Goal: Obtain resource: Obtain resource

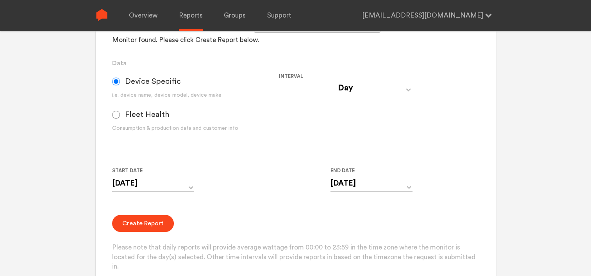
scroll to position [195, 0]
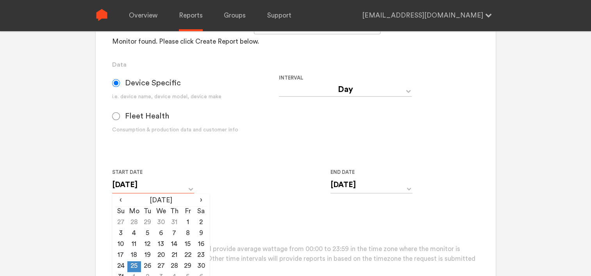
click at [169, 189] on input "[DATE]" at bounding box center [153, 185] width 82 height 16
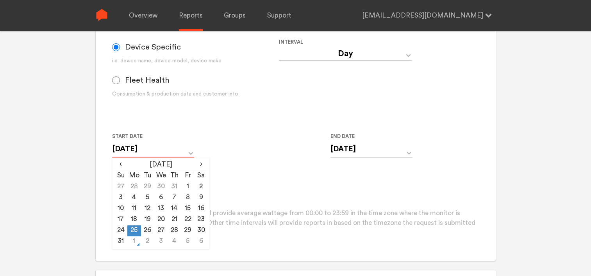
scroll to position [273, 0]
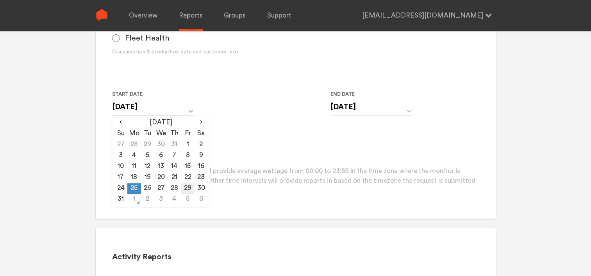
click at [189, 189] on td "29" at bounding box center [187, 188] width 13 height 11
type input "[DATE]"
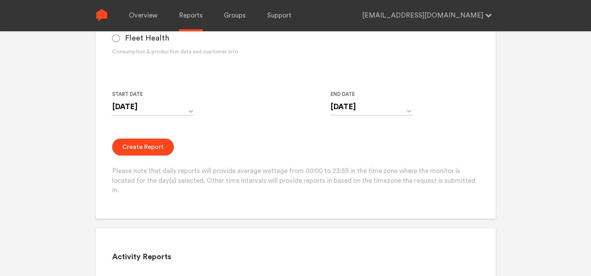
click at [292, 133] on form "Group Single Monitor Monitor Group Chugoku Electrical Instruments Default Group…" at bounding box center [295, 38] width 367 height 316
click at [358, 102] on input "[DATE]" at bounding box center [371, 107] width 82 height 16
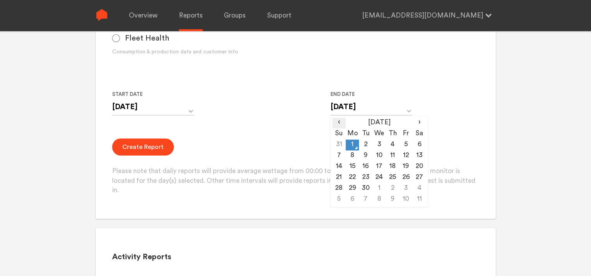
click at [340, 124] on span "‹" at bounding box center [338, 122] width 13 height 9
click at [402, 189] on td "29" at bounding box center [405, 188] width 13 height 11
type input "[DATE]"
click at [315, 136] on form "Group Single Monitor Monitor Group Chugoku Electrical Instruments Default Group…" at bounding box center [295, 38] width 367 height 316
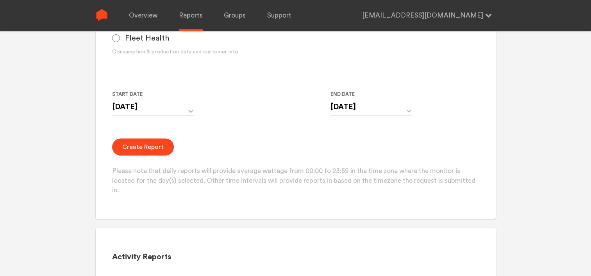
click at [139, 146] on button "Create Report" at bounding box center [143, 147] width 62 height 17
click at [153, 146] on button "Create Report" at bounding box center [143, 147] width 62 height 17
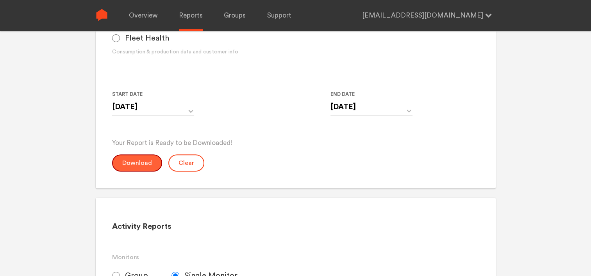
click at [147, 167] on button "Download" at bounding box center [137, 163] width 50 height 17
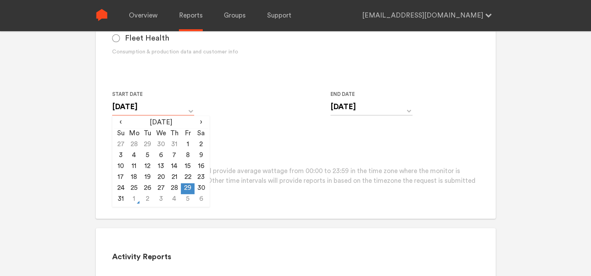
click at [190, 112] on input "[DATE]" at bounding box center [153, 107] width 82 height 16
click at [203, 190] on td "30" at bounding box center [200, 188] width 13 height 11
type input "[DATE]"
click at [248, 159] on div "Create Report Please note that daily reports will provide average wattage from …" at bounding box center [295, 167] width 367 height 57
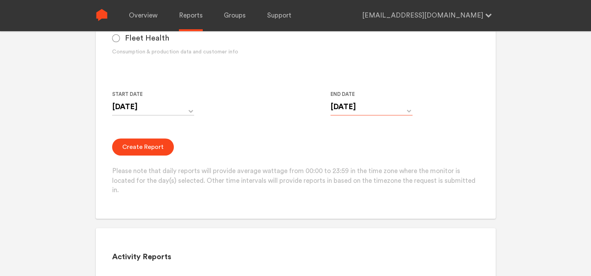
click at [350, 112] on input "[DATE]" at bounding box center [371, 107] width 82 height 16
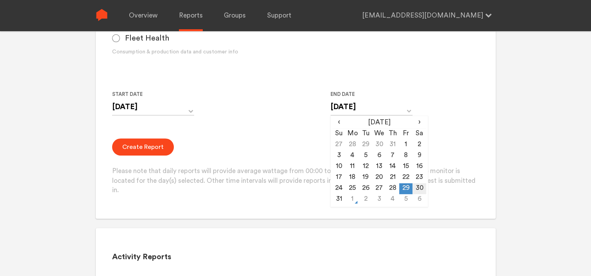
click at [419, 191] on td "30" at bounding box center [418, 188] width 13 height 11
type input "[DATE]"
click at [278, 136] on form "Group Single Monitor Monitor Group Chugoku Electrical Instruments Default Group…" at bounding box center [295, 38] width 367 height 316
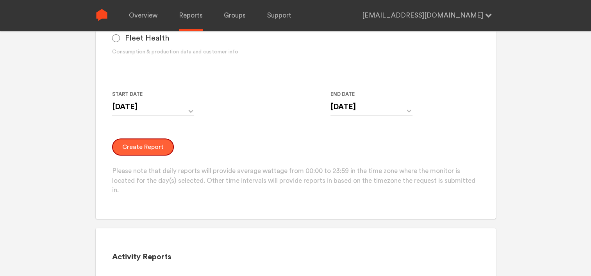
click at [152, 146] on button "Create Report" at bounding box center [143, 147] width 62 height 17
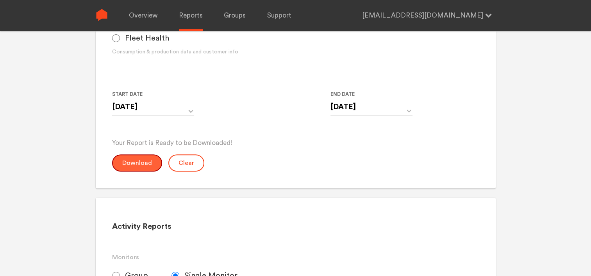
click at [142, 161] on button "Download" at bounding box center [137, 163] width 50 height 17
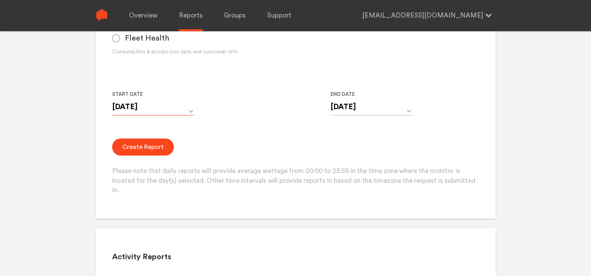
click at [181, 109] on input "[DATE]" at bounding box center [153, 107] width 82 height 16
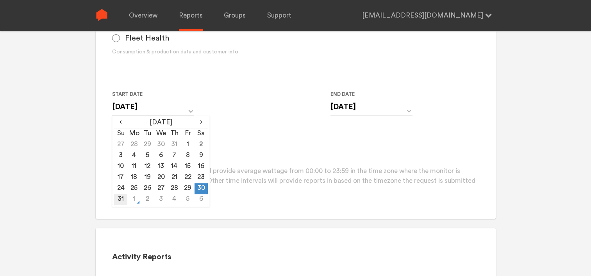
click at [117, 197] on td "31" at bounding box center [120, 199] width 13 height 11
type input "[DATE]"
click at [361, 106] on input "[DATE]" at bounding box center [371, 107] width 82 height 16
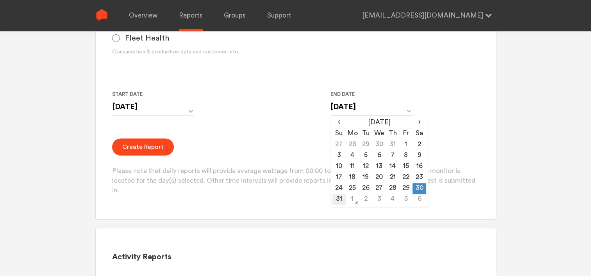
click at [340, 199] on td "31" at bounding box center [338, 199] width 13 height 11
type input "[DATE]"
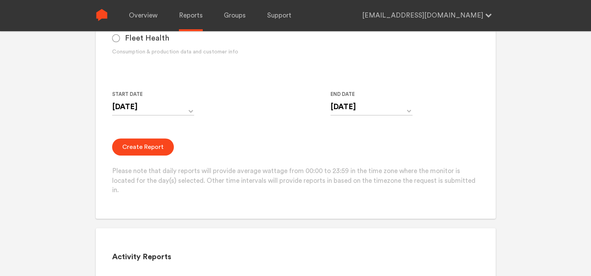
drag, startPoint x: 279, startPoint y: 130, endPoint x: 164, endPoint y: 133, distance: 115.2
click at [278, 131] on form "Group Single Monitor Monitor Group Chugoku Electrical Instruments Default Group…" at bounding box center [295, 38] width 367 height 316
click at [140, 148] on button "Create Report" at bounding box center [143, 147] width 62 height 17
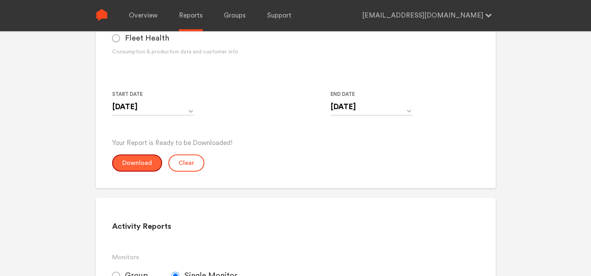
click at [136, 168] on button "Download" at bounding box center [137, 163] width 50 height 17
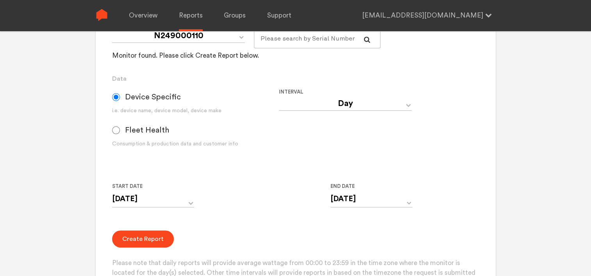
scroll to position [78, 0]
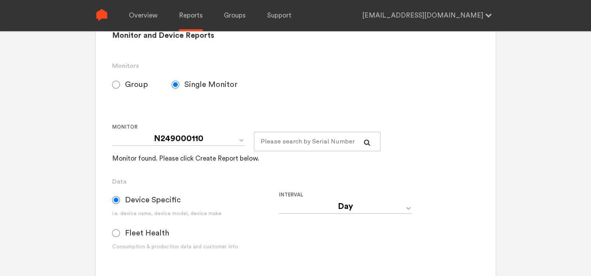
click at [127, 87] on span "Group" at bounding box center [136, 84] width 23 height 9
click at [120, 87] on input "Group" at bounding box center [116, 85] width 8 height 8
radio input "true"
radio input "false"
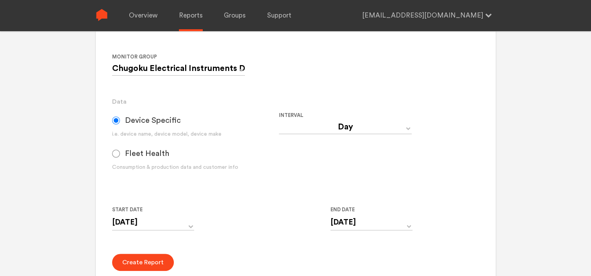
scroll to position [195, 0]
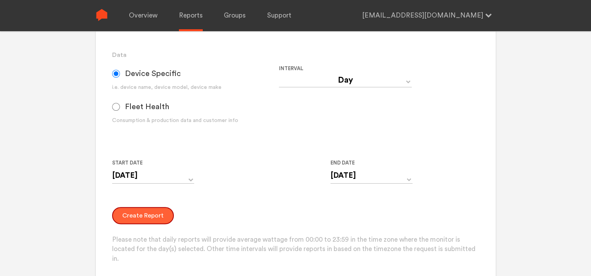
click at [156, 212] on button "Create Report" at bounding box center [143, 215] width 62 height 17
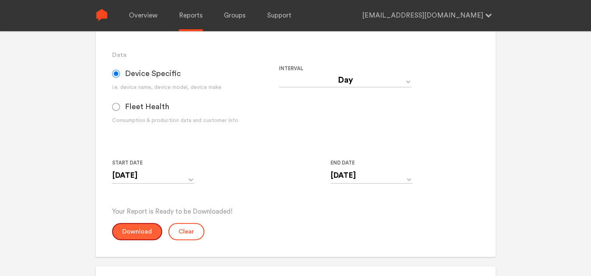
click at [151, 232] on button "Download" at bounding box center [137, 231] width 50 height 17
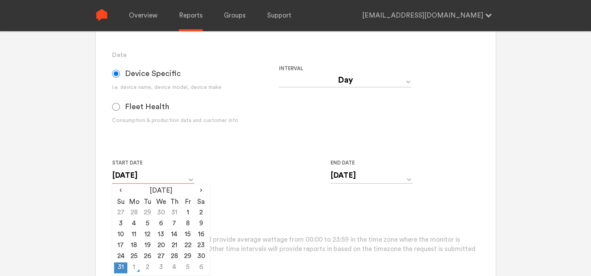
click at [176, 179] on input "[DATE]" at bounding box center [153, 176] width 82 height 16
click at [201, 259] on td "30" at bounding box center [200, 257] width 13 height 11
type input "[DATE]"
click at [377, 173] on input "[DATE]" at bounding box center [371, 176] width 82 height 16
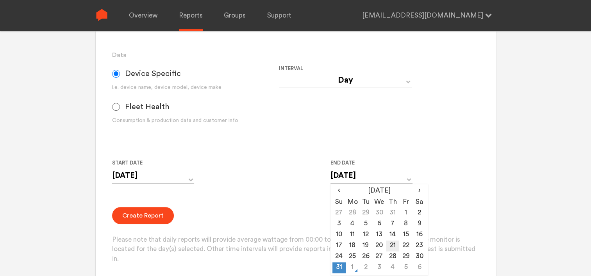
drag, startPoint x: 425, startPoint y: 259, endPoint x: 386, endPoint y: 245, distance: 41.1
click at [424, 259] on td "30" at bounding box center [418, 257] width 13 height 11
type input "[DATE]"
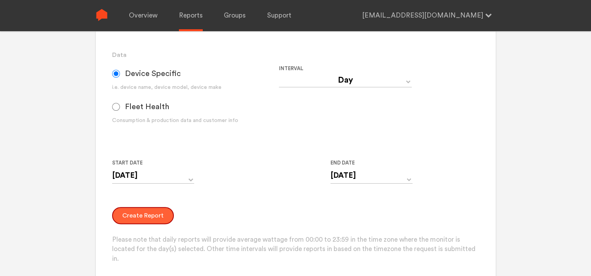
click at [157, 214] on button "Create Report" at bounding box center [143, 215] width 62 height 17
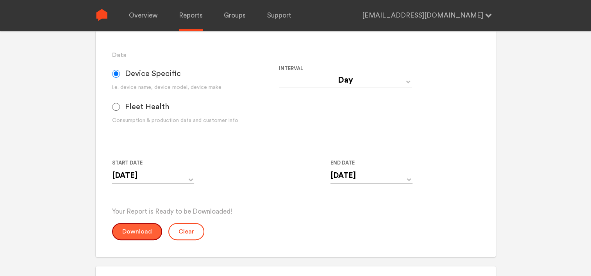
click at [149, 230] on button "Download" at bounding box center [137, 231] width 50 height 17
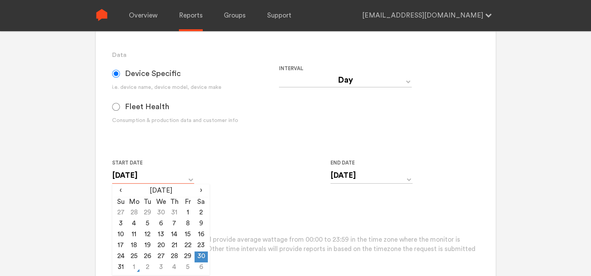
click at [166, 173] on input "[DATE]" at bounding box center [153, 176] width 82 height 16
click at [184, 256] on td "29" at bounding box center [187, 257] width 13 height 11
type input "[DATE]"
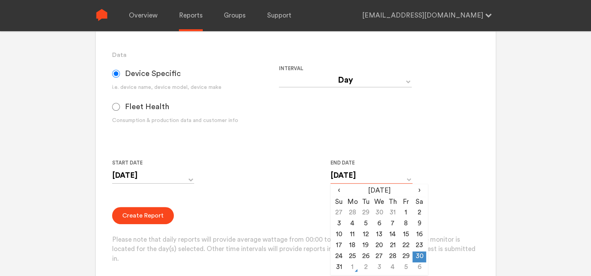
drag, startPoint x: 367, startPoint y: 171, endPoint x: 369, endPoint y: 183, distance: 11.9
click at [367, 172] on input "[DATE]" at bounding box center [371, 176] width 82 height 16
click at [409, 256] on td "29" at bounding box center [405, 257] width 13 height 11
type input "[DATE]"
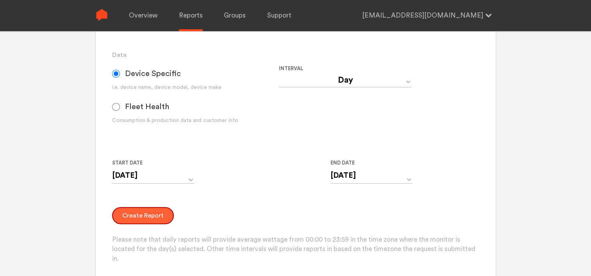
click at [128, 215] on button "Create Report" at bounding box center [143, 215] width 62 height 17
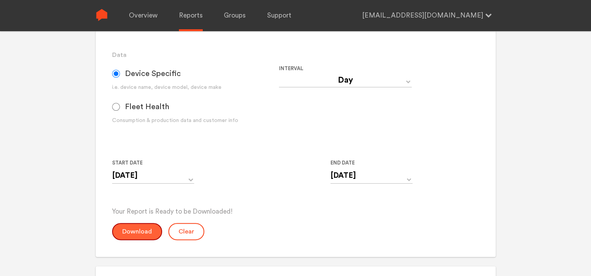
click at [145, 236] on button "Download" at bounding box center [137, 231] width 50 height 17
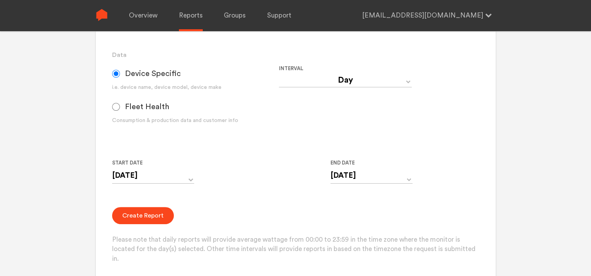
drag, startPoint x: 346, startPoint y: 70, endPoint x: 347, endPoint y: 74, distance: 4.2
click at [346, 70] on label "Interval" at bounding box center [359, 68] width 160 height 9
click at [347, 77] on select "Day Year Month Week Hour 30 Minute 15 Minute 5 Minute Minute" at bounding box center [345, 80] width 133 height 14
select select "Minute"
click at [279, 73] on select "Day Year Month Week Hour 30 Minute 15 Minute 5 Minute Minute" at bounding box center [345, 80] width 133 height 14
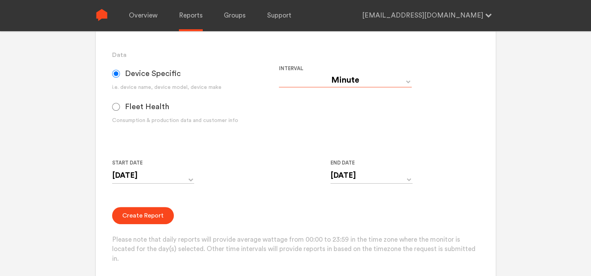
type input "[DATE] 12:00 AM"
type input "[DATE] 11:59 PM"
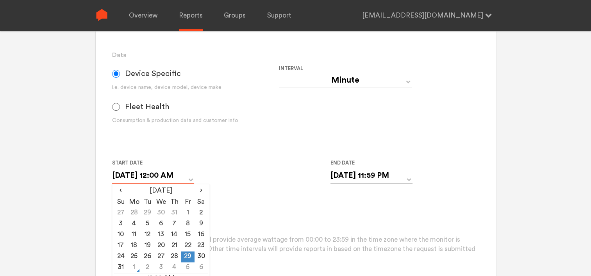
click at [177, 179] on input "[DATE] 12:00 AM" at bounding box center [153, 176] width 82 height 16
click at [174, 257] on td "28" at bounding box center [173, 257] width 13 height 11
type input "[DATE] 12:00 AM"
click at [352, 179] on input "[DATE] 11:59 PM" at bounding box center [371, 176] width 82 height 16
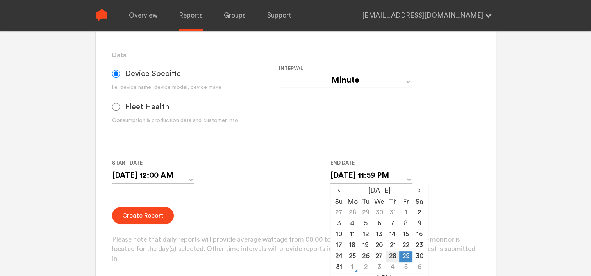
click at [390, 257] on td "28" at bounding box center [392, 257] width 13 height 11
type input "[DATE] 11:59 PM"
click at [292, 208] on div "Create Report Please note that daily reports will provide average wattage from …" at bounding box center [295, 235] width 367 height 57
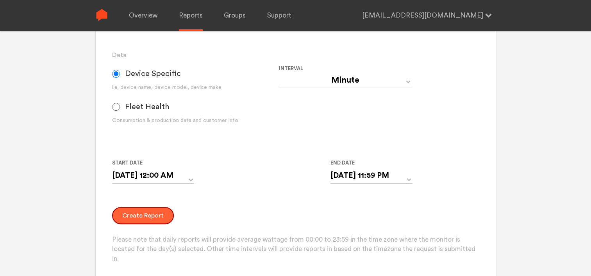
click at [142, 209] on button "Create Report" at bounding box center [143, 215] width 62 height 17
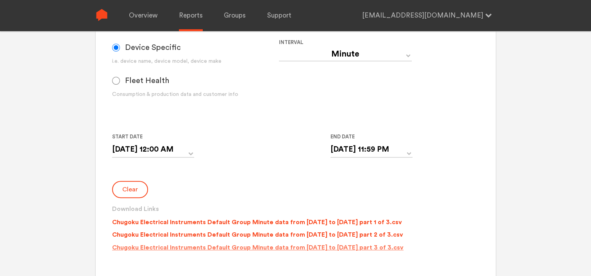
scroll to position [234, 0]
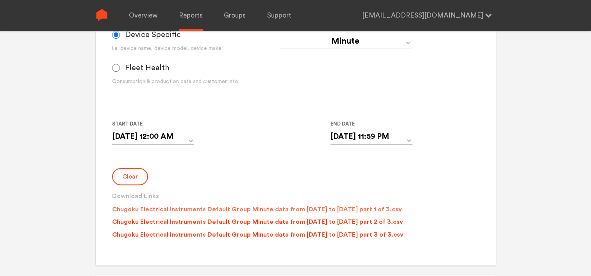
click at [343, 208] on p "Chugoku Electrical Instruments Default Group Minute data from [DATE] to [DATE] …" at bounding box center [257, 209] width 290 height 9
click at [343, 223] on p "Chugoku Electrical Instruments Default Group Minute data from [DATE] to [DATE] …" at bounding box center [257, 221] width 291 height 9
click at [336, 234] on p "Chugoku Electrical Instruments Default Group Minute data from [DATE] to [DATE] …" at bounding box center [257, 234] width 291 height 9
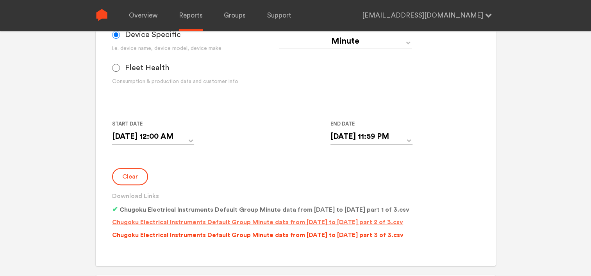
click at [331, 223] on p "Chugoku Electrical Instruments Default Group Minute data from [DATE] to [DATE] …" at bounding box center [257, 222] width 291 height 9
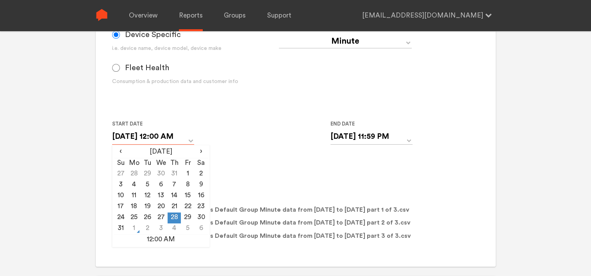
click at [173, 136] on input "[DATE] 12:00 AM" at bounding box center [153, 137] width 82 height 16
click at [187, 215] on td "29" at bounding box center [187, 218] width 13 height 11
type input "[DATE] 12:00 AM"
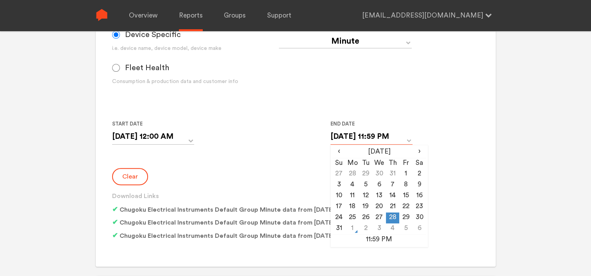
click at [385, 139] on input "[DATE] 11:59 PM" at bounding box center [371, 137] width 82 height 16
click at [409, 215] on td "29" at bounding box center [405, 218] width 13 height 11
type input "[DATE] 11:59 PM"
click at [234, 186] on div "Clear Download Links Chugoku Electrical Instruments Default Group Minute data f…" at bounding box center [295, 206] width 367 height 76
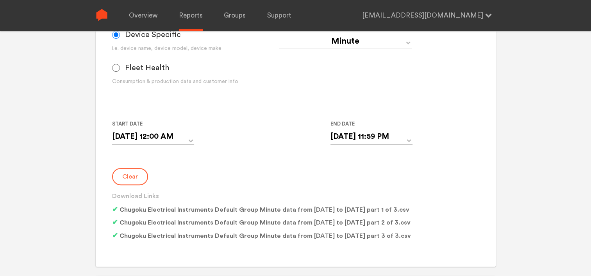
click at [139, 178] on button "Clear" at bounding box center [130, 176] width 36 height 17
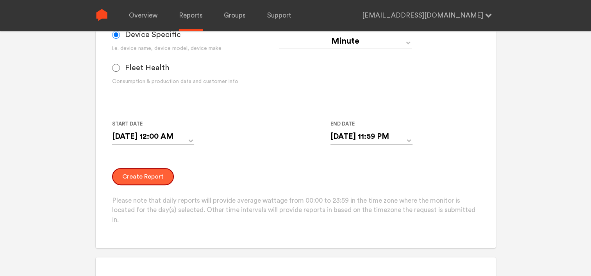
click at [133, 177] on button "Create Report" at bounding box center [143, 176] width 62 height 17
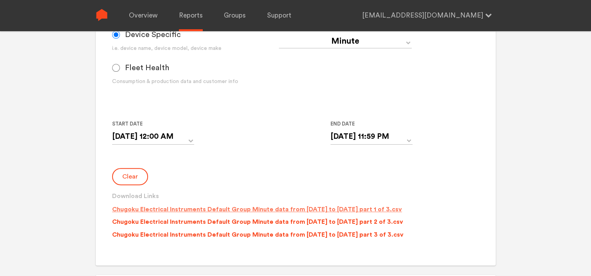
click at [151, 208] on p "Chugoku Electrical Instruments Default Group Minute data from [DATE] to [DATE] …" at bounding box center [257, 209] width 290 height 9
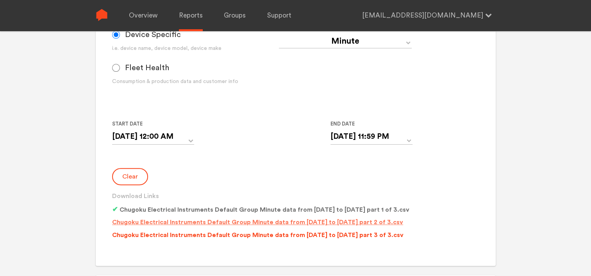
click at [157, 222] on p "Chugoku Electrical Instruments Default Group Minute data from [DATE] to [DATE] …" at bounding box center [257, 222] width 291 height 9
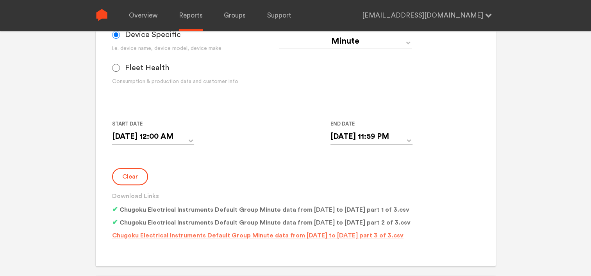
click at [209, 235] on p "Chugoku Electrical Instruments Default Group Minute data from [DATE] to [DATE] …" at bounding box center [257, 235] width 291 height 9
click at [181, 138] on input "[DATE] 12:00 AM" at bounding box center [153, 137] width 82 height 16
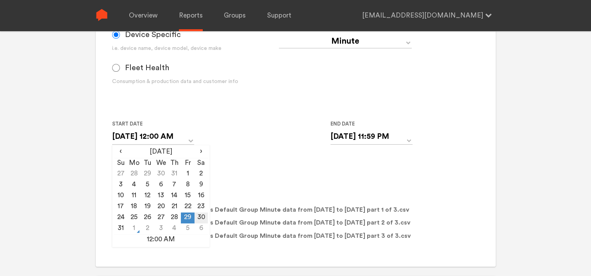
click at [201, 219] on td "30" at bounding box center [200, 218] width 13 height 11
type input "[DATE] 12:00 AM"
click at [347, 139] on input "[DATE] 11:59 PM" at bounding box center [371, 137] width 82 height 16
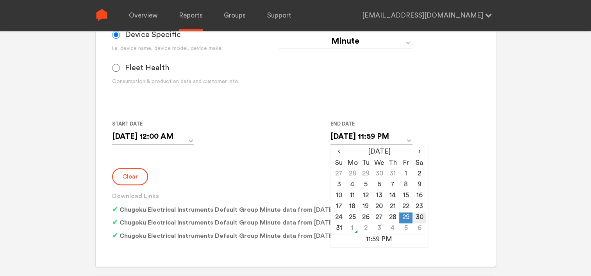
click at [420, 218] on td "30" at bounding box center [418, 218] width 13 height 11
type input "[DATE] 11:59 PM"
click at [137, 181] on button "Clear" at bounding box center [130, 176] width 36 height 17
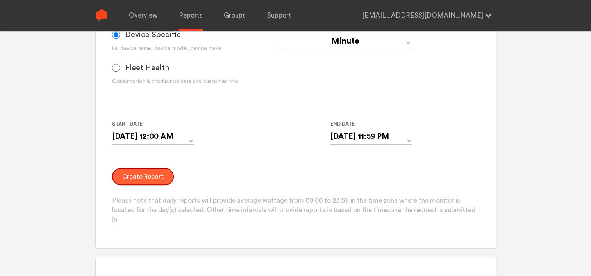
click at [125, 178] on button "Create Report" at bounding box center [143, 176] width 62 height 17
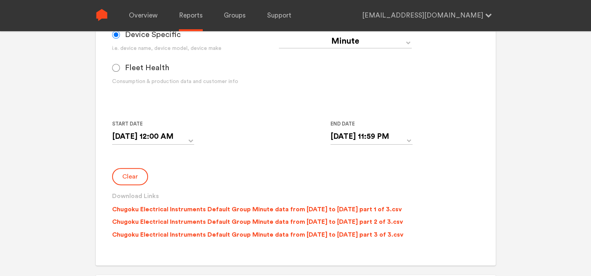
click at [162, 212] on p "Chugoku Electrical Instruments Default Group Minute data from [DATE] to [DATE] …" at bounding box center [257, 209] width 290 height 9
click at [164, 220] on p "Chugoku Electrical Instruments Default Group Minute data from [DATE] to [DATE] …" at bounding box center [257, 221] width 291 height 9
click at [163, 235] on p "Chugoku Electrical Instruments Default Group Minute data from [DATE] to [DATE] …" at bounding box center [257, 234] width 291 height 9
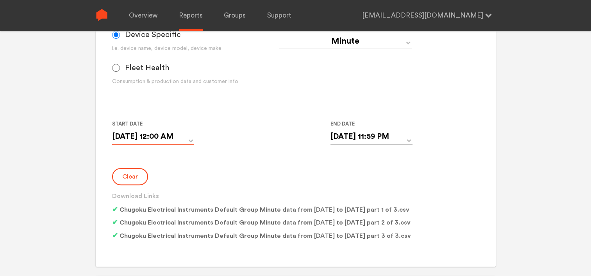
click at [185, 134] on input "[DATE] 12:00 AM" at bounding box center [153, 137] width 82 height 16
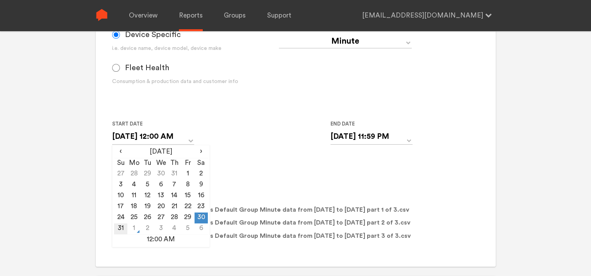
click at [119, 230] on td "31" at bounding box center [120, 229] width 13 height 11
type input "[DATE] 12:00 AM"
click at [377, 136] on input "[DATE] 11:59 PM" at bounding box center [371, 137] width 82 height 16
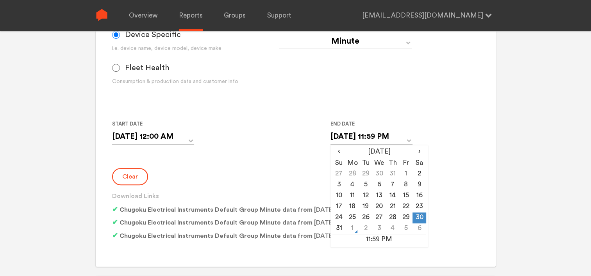
drag, startPoint x: 338, startPoint y: 228, endPoint x: 286, endPoint y: 198, distance: 60.0
click at [338, 228] on td "31" at bounding box center [338, 229] width 13 height 11
type input "[DATE] 11:59 PM"
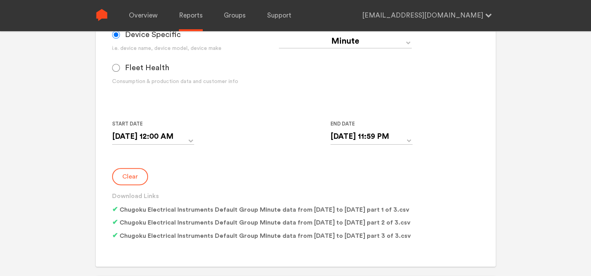
click at [132, 176] on button "Clear" at bounding box center [130, 176] width 36 height 17
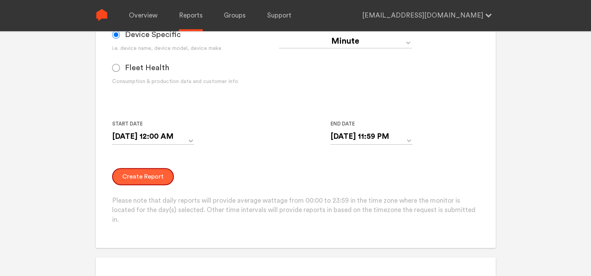
click at [126, 178] on button "Create Report" at bounding box center [143, 176] width 62 height 17
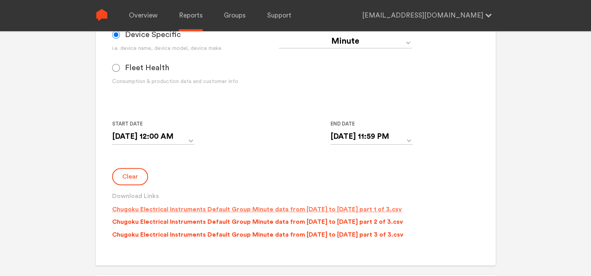
click at [142, 208] on p "Chugoku Electrical Instruments Default Group Minute data from [DATE] to [DATE] …" at bounding box center [257, 209] width 290 height 9
click at [152, 222] on p "Chugoku Electrical Instruments Default Group Minute data from [DATE] to [DATE] …" at bounding box center [257, 221] width 291 height 9
click at [158, 235] on p "Chugoku Electrical Instruments Default Group Minute data from [DATE] to [DATE] …" at bounding box center [257, 234] width 291 height 9
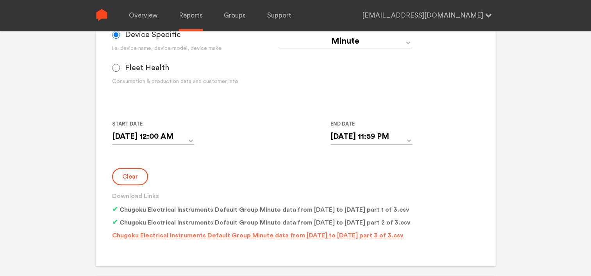
click at [240, 233] on p "Chugoku Electrical Instruments Default Group Minute data from [DATE] to [DATE] …" at bounding box center [257, 235] width 291 height 9
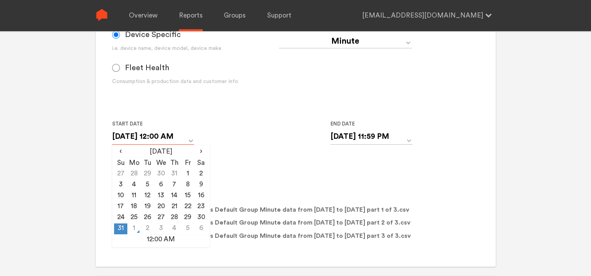
click at [178, 135] on input "[DATE] 12:00 AM" at bounding box center [153, 137] width 82 height 16
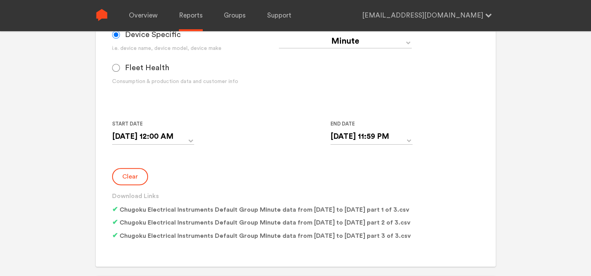
drag, startPoint x: 111, startPoint y: 136, endPoint x: 212, endPoint y: 132, distance: 100.4
click at [212, 132] on div "Monitor and Device Reports Monitors Group Single Monitor Monitor Group Chugoku …" at bounding box center [296, 58] width 400 height 417
drag, startPoint x: 212, startPoint y: 132, endPoint x: 206, endPoint y: 137, distance: 6.9
click at [206, 137] on div "Start Date [DATE] 12:00 AM ‹ [DATE] › Su Mo Tu We Th Fr Sa 27 28 29 30 31 1 2 3…" at bounding box center [278, 137] width 333 height 36
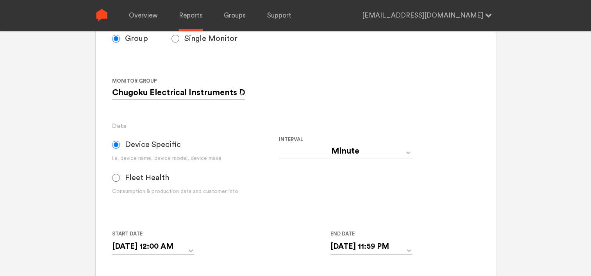
scroll to position [117, 0]
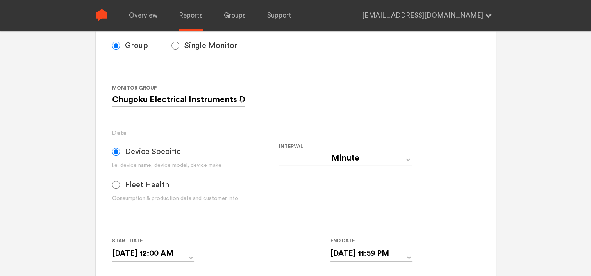
click at [71, 159] on html "Overview Reports Groups Support [EMAIL_ADDRESS][DOMAIN_NAME] Settings Log out Y…" at bounding box center [295, 21] width 591 height 276
